Goal: Task Accomplishment & Management: Use online tool/utility

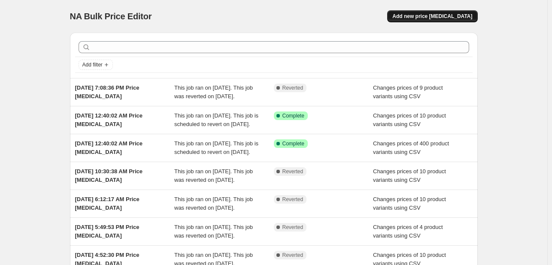
click at [443, 18] on span "Add new price [MEDICAL_DATA]" at bounding box center [432, 16] width 80 height 7
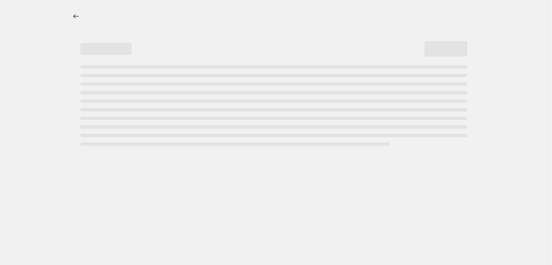
select select "percentage"
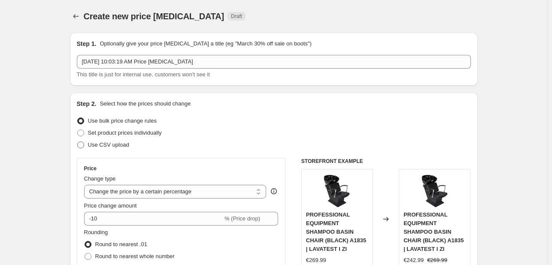
click at [112, 144] on span "Use CSV upload" at bounding box center [108, 145] width 41 height 6
click at [78, 142] on input "Use CSV upload" at bounding box center [77, 142] width 0 height 0
radio input "true"
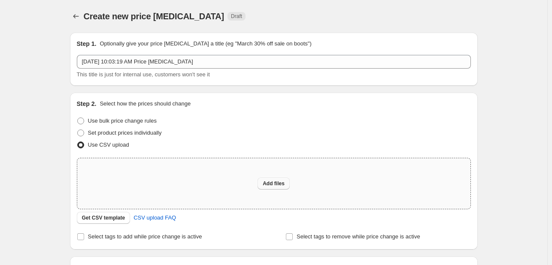
click at [278, 188] on button "Add files" at bounding box center [273, 184] width 32 height 12
type input "C:\fakepath\example_sku_csv.csv"
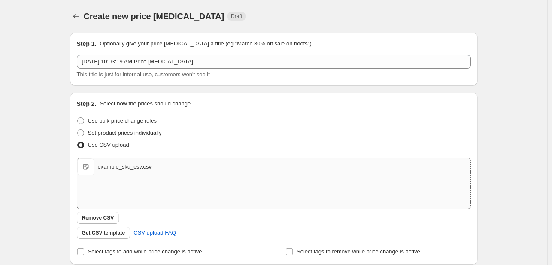
click at [151, 242] on div "Step 2. Select how the prices should change Use bulk price change rules Set pro…" at bounding box center [274, 179] width 394 height 158
click at [149, 249] on span "Select tags to add while price change is active" at bounding box center [145, 251] width 114 height 6
click at [84, 249] on input "Select tags to add while price change is active" at bounding box center [80, 251] width 7 height 7
checkbox input "true"
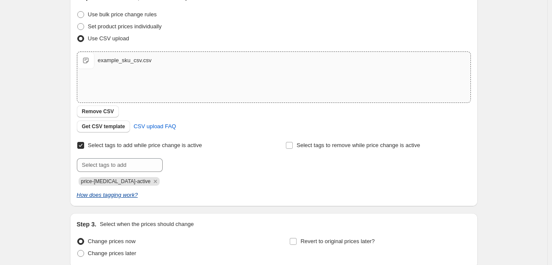
scroll to position [129, 0]
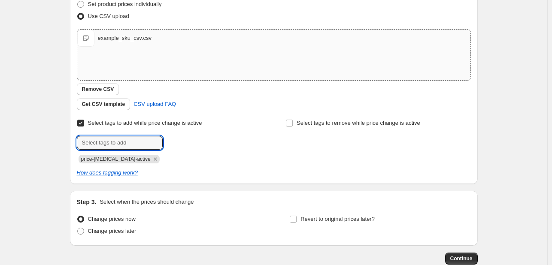
drag, startPoint x: 136, startPoint y: 137, endPoint x: 130, endPoint y: 133, distance: 7.0
click at [130, 133] on div "Select tags to add while price change is active Submit price-[MEDICAL_DATA]-act…" at bounding box center [169, 140] width 185 height 46
type input "oferta javore"
click at [193, 160] on icon "Remove oferta javore" at bounding box center [197, 159] width 8 height 8
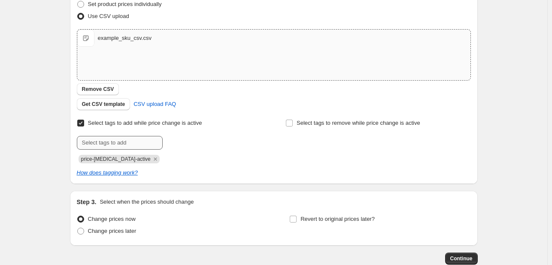
drag, startPoint x: 138, startPoint y: 150, endPoint x: 139, endPoint y: 145, distance: 5.3
click at [138, 149] on div "Submit price-[MEDICAL_DATA]-active" at bounding box center [169, 149] width 185 height 27
click at [139, 145] on input "text" at bounding box center [120, 143] width 86 height 14
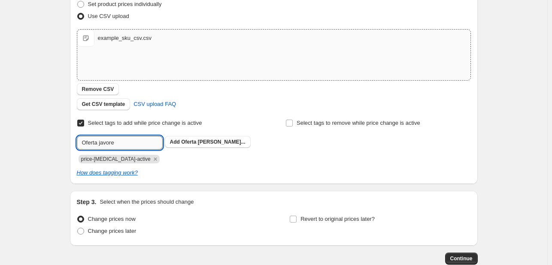
type input "Oferta javore"
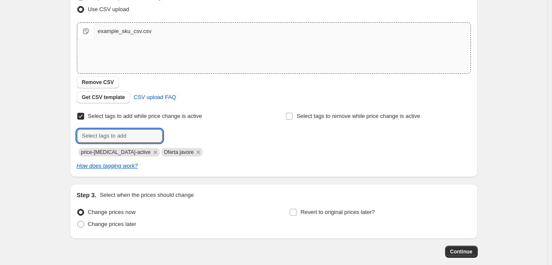
scroll to position [172, 0]
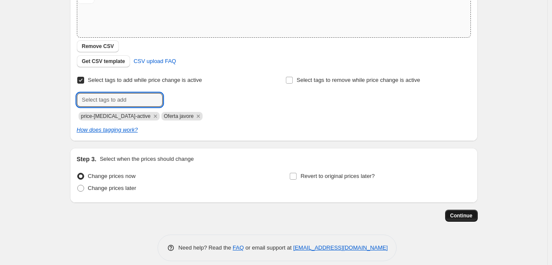
click at [457, 210] on button "Continue" at bounding box center [461, 216] width 33 height 12
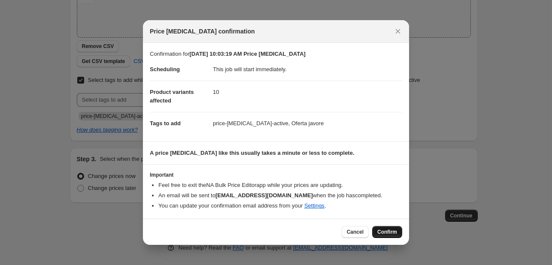
click at [391, 233] on span "Confirm" at bounding box center [387, 232] width 20 height 7
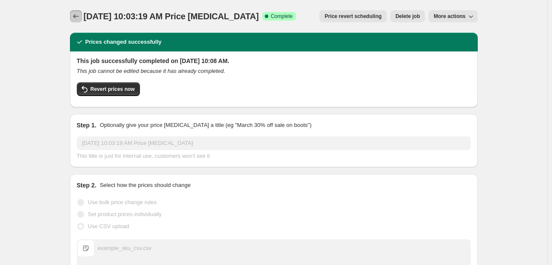
click at [82, 21] on button "Price change jobs" at bounding box center [76, 16] width 12 height 12
